Goal: Information Seeking & Learning: Learn about a topic

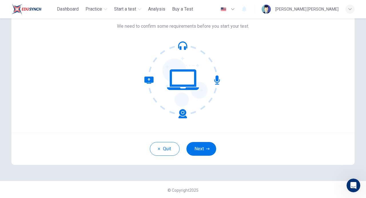
scroll to position [40, 0]
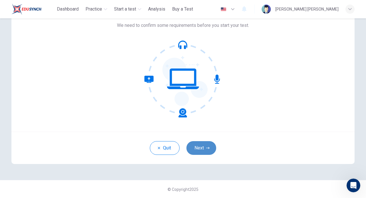
click at [207, 150] on icon "button" at bounding box center [207, 147] width 3 height 3
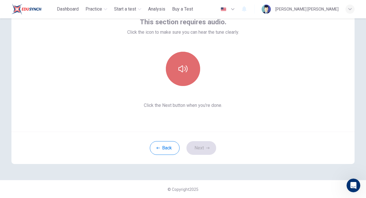
click at [181, 63] on button "button" at bounding box center [183, 69] width 34 height 34
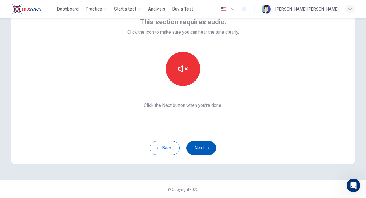
click at [204, 149] on button "Next" at bounding box center [201, 148] width 30 height 14
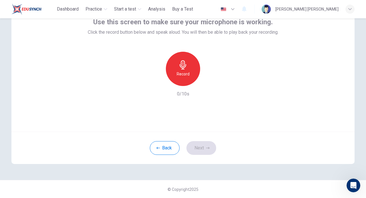
click at [180, 67] on icon "button" at bounding box center [183, 64] width 7 height 9
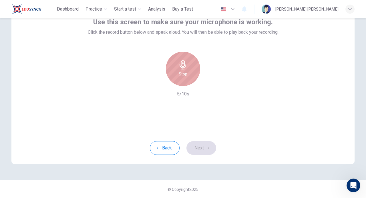
click at [184, 80] on div "Stop" at bounding box center [183, 69] width 34 height 34
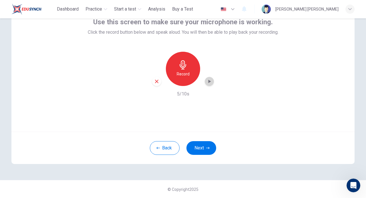
click at [206, 82] on icon "button" at bounding box center [209, 82] width 6 height 6
click at [185, 77] on h6 "Record" at bounding box center [183, 74] width 13 height 7
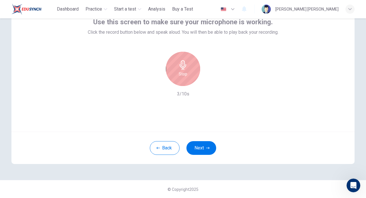
click at [185, 77] on h6 "Stop" at bounding box center [183, 74] width 9 height 7
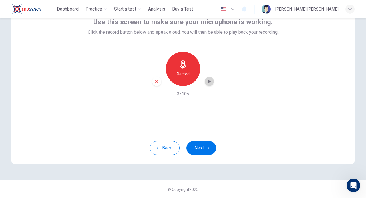
click at [211, 82] on div "button" at bounding box center [209, 81] width 9 height 9
click at [174, 68] on div "Record" at bounding box center [183, 69] width 34 height 34
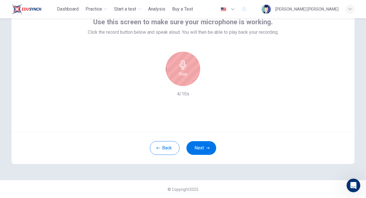
click at [186, 69] on div "Stop" at bounding box center [183, 69] width 34 height 34
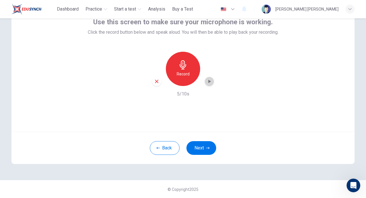
click at [210, 80] on icon "button" at bounding box center [209, 82] width 6 height 6
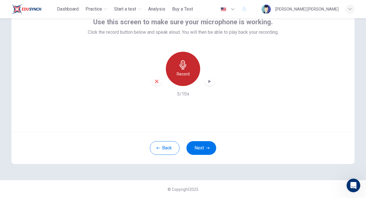
click at [183, 73] on h6 "Record" at bounding box center [183, 74] width 13 height 7
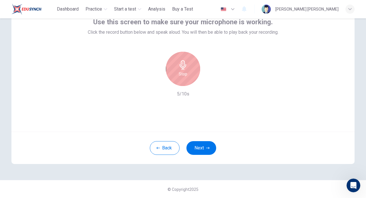
click at [184, 74] on h6 "Stop" at bounding box center [183, 74] width 9 height 7
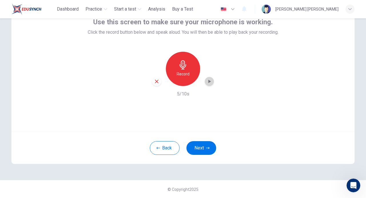
click at [206, 82] on icon "button" at bounding box center [209, 82] width 6 height 6
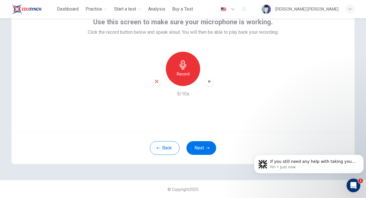
scroll to position [2071, 0]
click at [186, 79] on div "Record" at bounding box center [183, 69] width 34 height 34
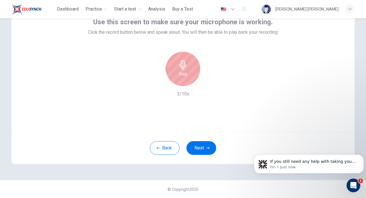
click at [175, 71] on div "Stop" at bounding box center [183, 69] width 34 height 34
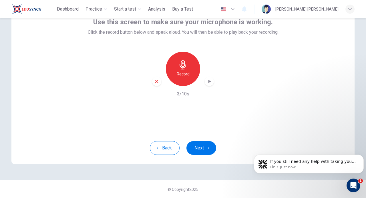
click at [210, 82] on icon "button" at bounding box center [209, 82] width 6 height 6
click at [166, 147] on button "Back" at bounding box center [165, 148] width 30 height 14
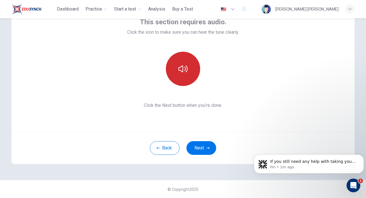
click at [183, 69] on icon "button" at bounding box center [182, 68] width 9 height 9
click at [323, 167] on p "Fin • 1m ago" at bounding box center [313, 167] width 86 height 5
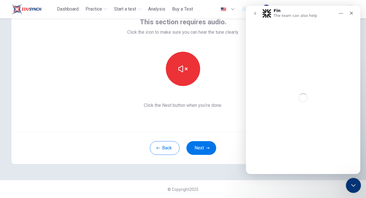
click at [351, 186] on icon "Close Intercom Messenger" at bounding box center [352, 184] width 7 height 7
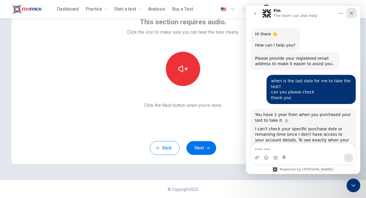
click at [351, 11] on div "Close" at bounding box center [351, 13] width 10 height 10
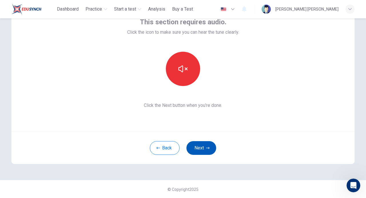
click at [203, 146] on button "Next" at bounding box center [201, 148] width 30 height 14
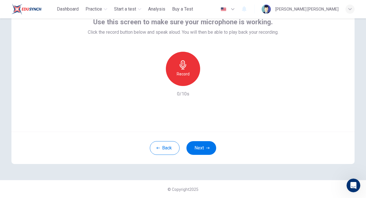
scroll to position [2084, 0]
click at [183, 79] on div "Record" at bounding box center [183, 69] width 34 height 34
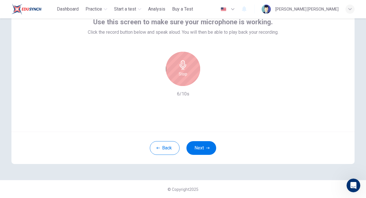
click at [176, 67] on div "Stop" at bounding box center [183, 69] width 34 height 34
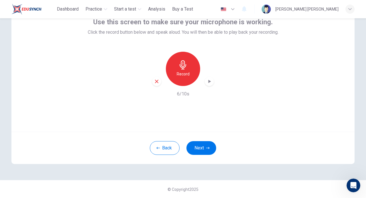
click at [212, 83] on div "button" at bounding box center [209, 81] width 9 height 9
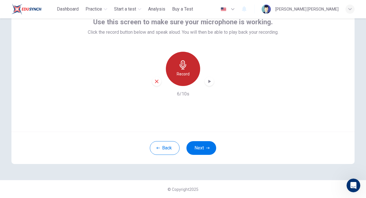
click at [186, 75] on h6 "Record" at bounding box center [183, 74] width 13 height 7
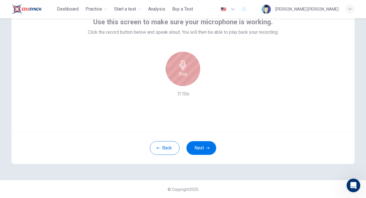
click at [184, 69] on icon "button" at bounding box center [182, 64] width 9 height 9
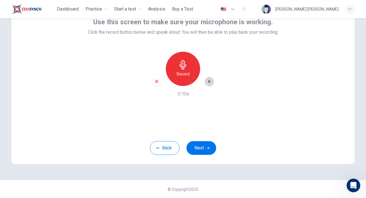
click at [208, 83] on icon "button" at bounding box center [209, 82] width 6 height 6
click at [201, 148] on button "Next" at bounding box center [201, 148] width 30 height 14
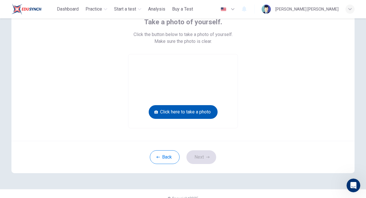
click at [169, 107] on button "Click here to take a photo" at bounding box center [183, 112] width 69 height 14
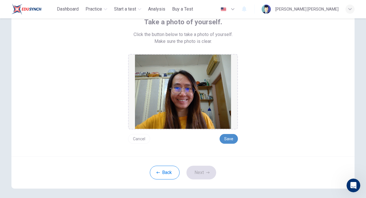
click at [227, 137] on button "Save" at bounding box center [229, 139] width 18 height 10
click at [231, 142] on button "Save" at bounding box center [229, 139] width 18 height 10
click at [229, 141] on button "Save" at bounding box center [229, 139] width 18 height 10
click at [200, 166] on button "Next" at bounding box center [201, 173] width 30 height 14
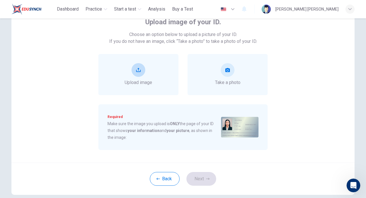
click at [176, 66] on div "Upload image" at bounding box center [138, 74] width 80 height 41
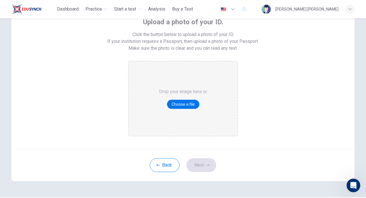
click at [184, 111] on div "Drop your image here or Choose a file" at bounding box center [183, 98] width 48 height 74
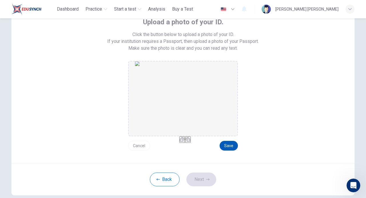
click at [223, 147] on button "Save" at bounding box center [229, 146] width 18 height 10
click at [206, 186] on button "Next" at bounding box center [201, 180] width 30 height 14
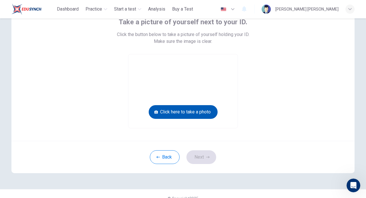
click at [184, 113] on button "Click here to take a photo" at bounding box center [183, 112] width 69 height 14
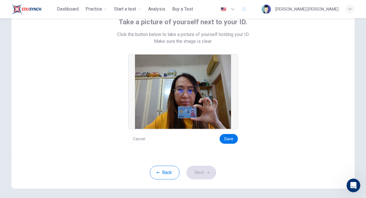
click at [142, 141] on button "Cancel" at bounding box center [139, 139] width 22 height 10
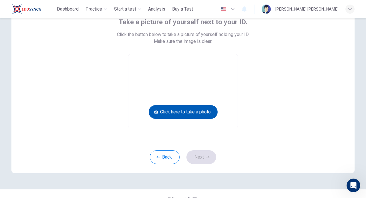
click at [186, 112] on button "Click here to take a photo" at bounding box center [183, 112] width 69 height 14
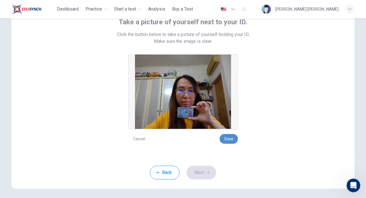
click at [231, 138] on button "Save" at bounding box center [229, 139] width 18 height 10
click at [201, 176] on button "Next" at bounding box center [201, 173] width 30 height 14
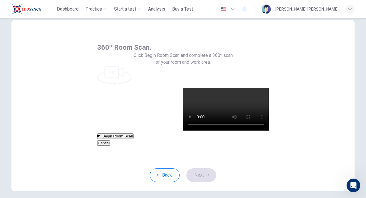
scroll to position [0, 0]
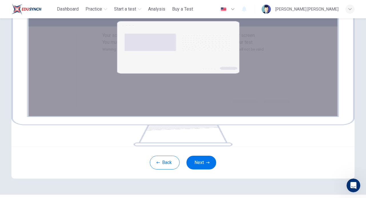
scroll to position [57, 0]
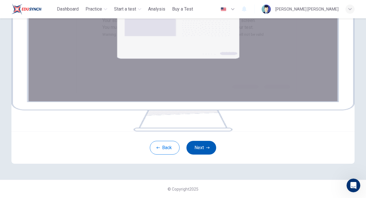
click at [201, 155] on button "Next" at bounding box center [201, 148] width 30 height 14
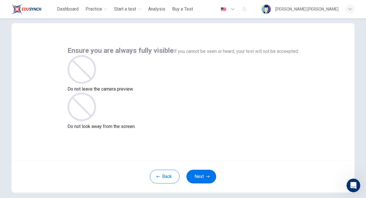
scroll to position [40, 0]
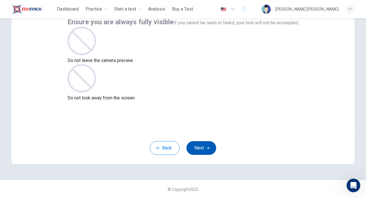
click at [208, 145] on button "Next" at bounding box center [201, 148] width 30 height 14
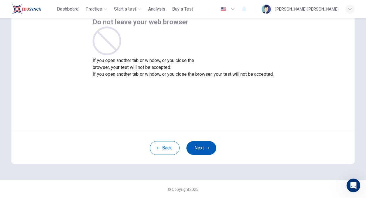
click at [203, 150] on button "Next" at bounding box center [201, 148] width 30 height 14
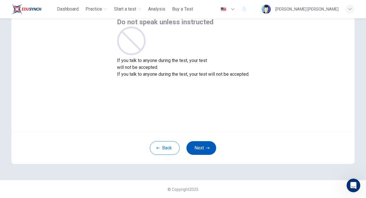
click at [212, 145] on button "Next" at bounding box center [201, 148] width 30 height 14
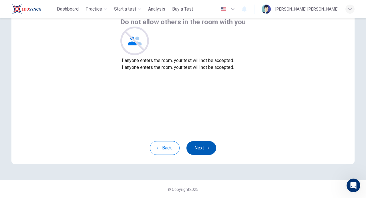
click at [200, 146] on button "Next" at bounding box center [201, 148] width 30 height 14
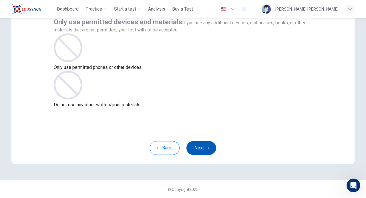
click at [200, 146] on button "Next" at bounding box center [201, 148] width 30 height 14
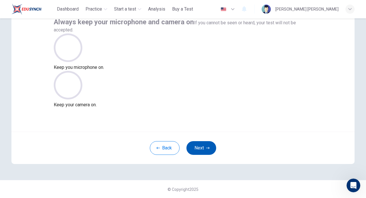
click at [200, 148] on button "Next" at bounding box center [201, 148] width 30 height 14
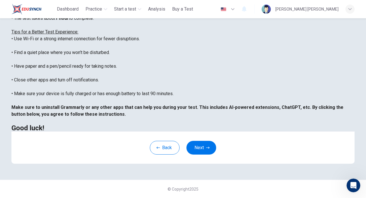
scroll to position [120, 0]
click at [208, 149] on icon "button" at bounding box center [207, 147] width 3 height 3
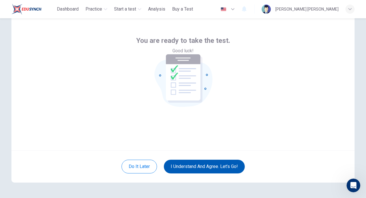
scroll to position [40, 0]
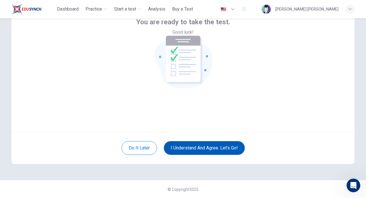
click at [226, 144] on button "I understand and agree. Let’s go!" at bounding box center [204, 148] width 81 height 14
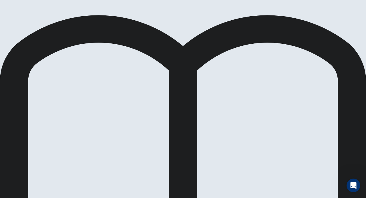
scroll to position [18, 0]
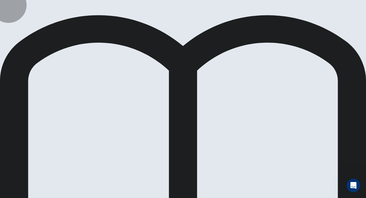
drag, startPoint x: 273, startPoint y: 12, endPoint x: 277, endPoint y: 12, distance: 4.0
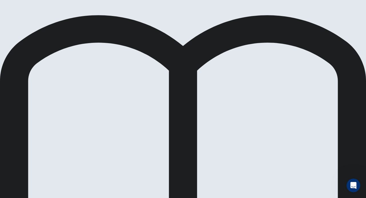
scroll to position [100, 0]
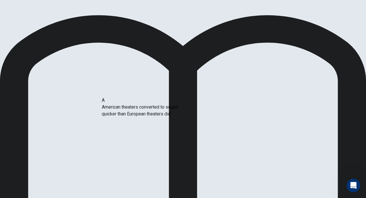
drag, startPoint x: 86, startPoint y: 122, endPoint x: 176, endPoint y: 122, distance: 89.2
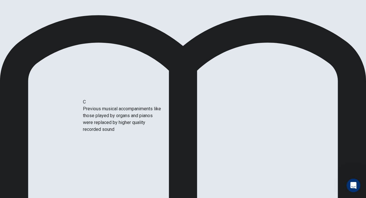
scroll to position [0, 0]
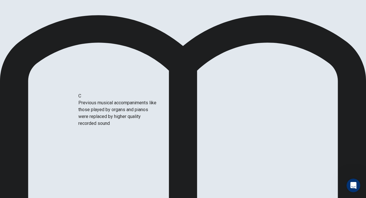
drag, startPoint x: 71, startPoint y: 176, endPoint x: 130, endPoint y: 120, distance: 81.2
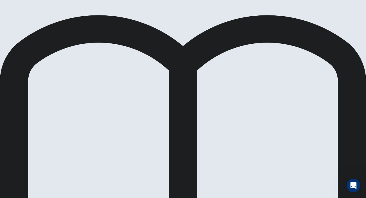
scroll to position [0, 0]
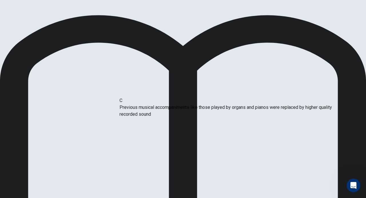
drag, startPoint x: 172, startPoint y: 140, endPoint x: 174, endPoint y: 111, distance: 29.2
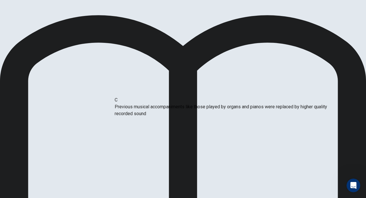
drag, startPoint x: 171, startPoint y: 138, endPoint x: 168, endPoint y: 108, distance: 30.5
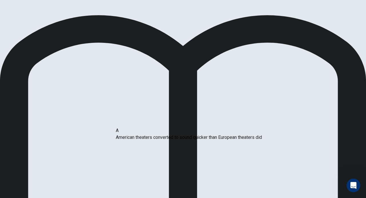
drag, startPoint x: 144, startPoint y: 113, endPoint x: 141, endPoint y: 146, distance: 33.6
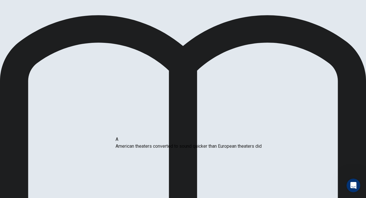
drag, startPoint x: 154, startPoint y: 115, endPoint x: 152, endPoint y: 170, distance: 55.2
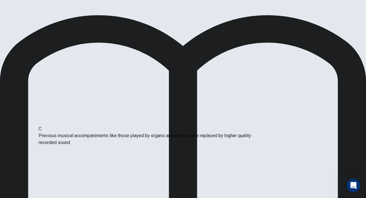
drag, startPoint x: 159, startPoint y: 142, endPoint x: 74, endPoint y: 142, distance: 84.9
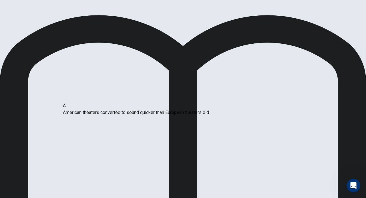
drag, startPoint x: 121, startPoint y: 116, endPoint x: 74, endPoint y: 116, distance: 46.9
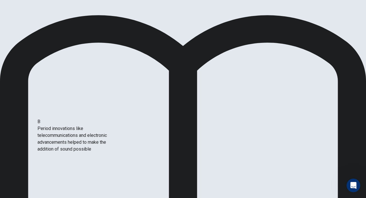
scroll to position [0, 0]
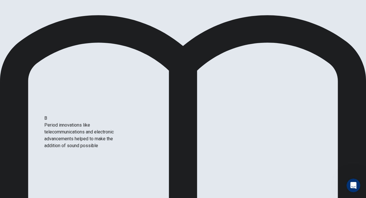
drag, startPoint x: 60, startPoint y: 174, endPoint x: 64, endPoint y: 160, distance: 13.8
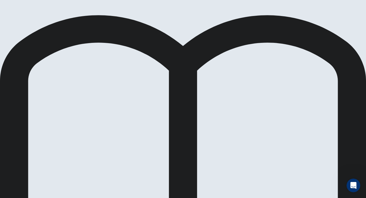
scroll to position [57, 0]
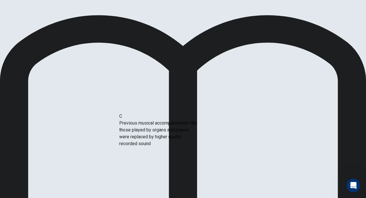
drag, startPoint x: 53, startPoint y: 146, endPoint x: 156, endPoint y: 136, distance: 103.1
drag, startPoint x: 57, startPoint y: 141, endPoint x: 148, endPoint y: 139, distance: 91.8
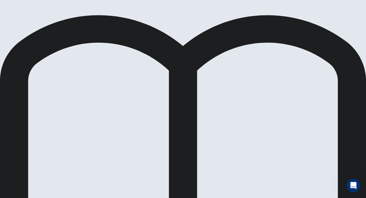
scroll to position [72, 0]
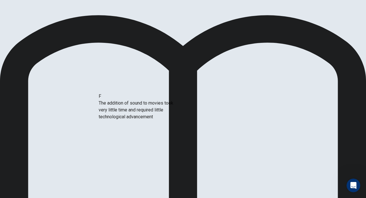
drag, startPoint x: 59, startPoint y: 171, endPoint x: 140, endPoint y: 112, distance: 99.9
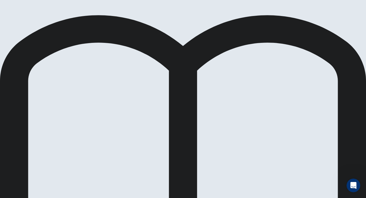
scroll to position [31, 0]
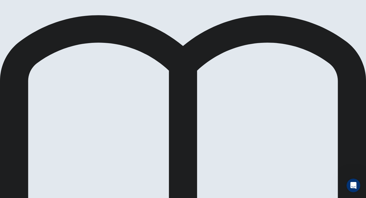
drag, startPoint x: 159, startPoint y: 146, endPoint x: 115, endPoint y: 150, distance: 44.5
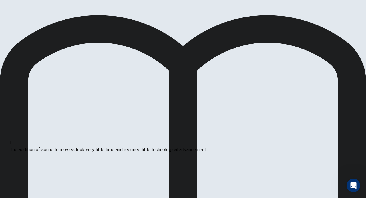
scroll to position [54, 0]
drag, startPoint x: 162, startPoint y: 135, endPoint x: 50, endPoint y: 148, distance: 112.3
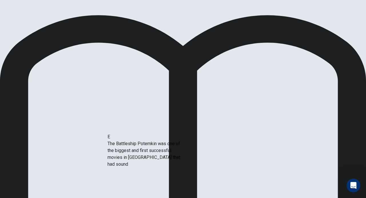
drag, startPoint x: 57, startPoint y: 127, endPoint x: 148, endPoint y: 161, distance: 97.1
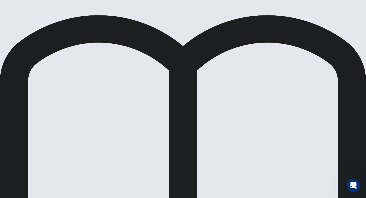
scroll to position [31, 0]
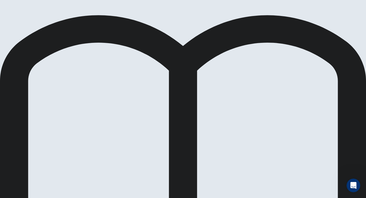
scroll to position [0, 0]
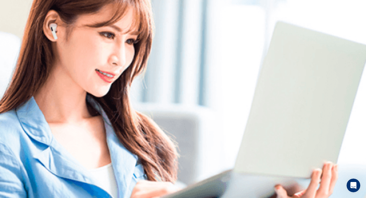
scroll to position [2084, 0]
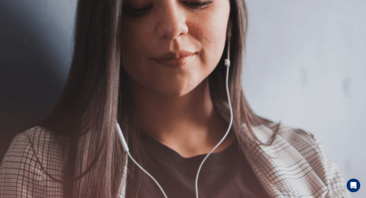
scroll to position [29, 0]
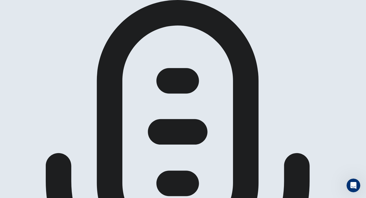
scroll to position [86, 0]
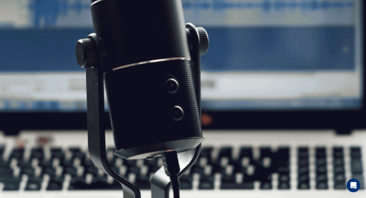
scroll to position [0, 0]
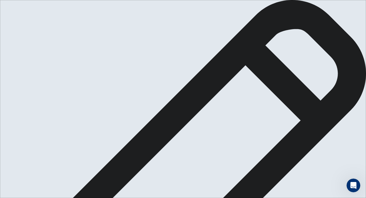
drag, startPoint x: 304, startPoint y: 70, endPoint x: 188, endPoint y: 72, distance: 115.6
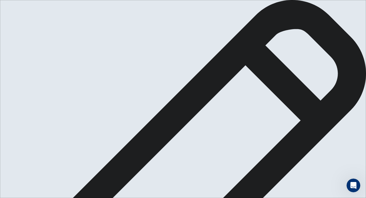
drag, startPoint x: 328, startPoint y: 67, endPoint x: 283, endPoint y: 67, distance: 45.5
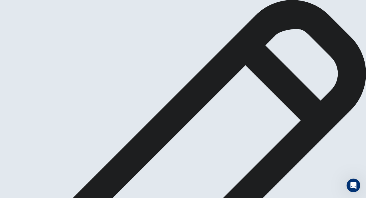
drag, startPoint x: 305, startPoint y: 118, endPoint x: 243, endPoint y: 124, distance: 62.6
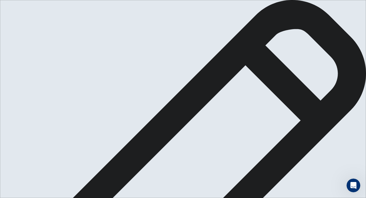
type textarea "**********"
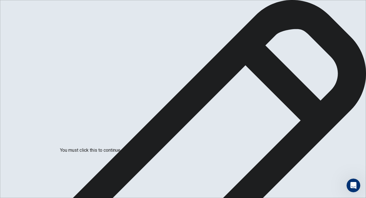
click at [310, 198] on div at bounding box center [183, 198] width 366 height 0
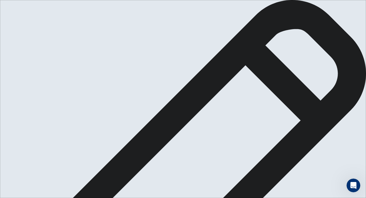
scroll to position [0, 0]
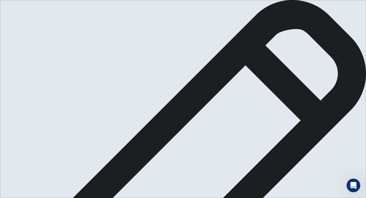
type textarea "**********"
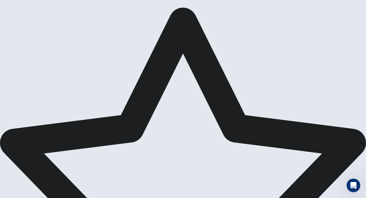
scroll to position [10, 0]
